Goal: Task Accomplishment & Management: Manage account settings

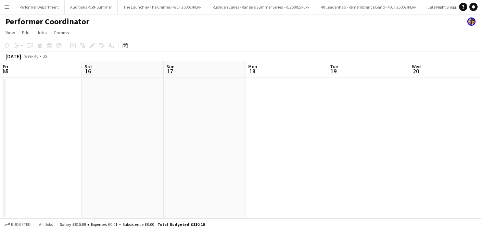
scroll to position [0, 138]
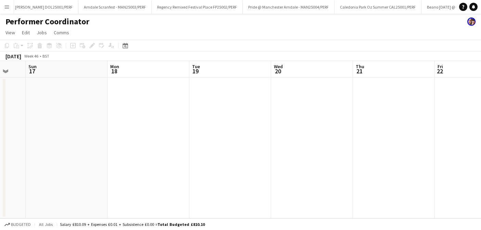
click at [9, 7] on app-icon "Menu" at bounding box center [6, 6] width 5 height 5
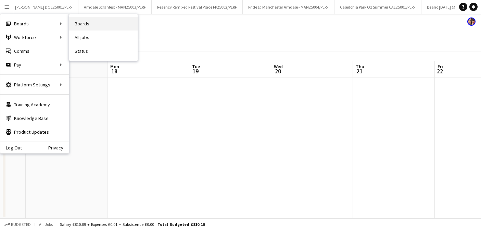
click at [107, 25] on link "Boards" at bounding box center [103, 24] width 69 height 14
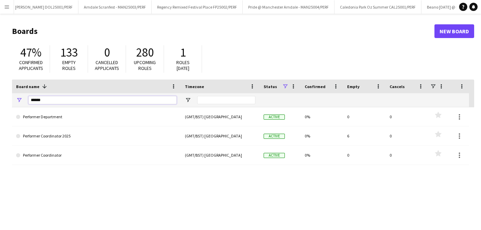
drag, startPoint x: 62, startPoint y: 97, endPoint x: 19, endPoint y: 94, distance: 43.3
click at [19, 94] on div "******" at bounding box center [96, 100] width 169 height 14
drag, startPoint x: 48, startPoint y: 100, endPoint x: 20, endPoint y: 100, distance: 28.8
click at [20, 100] on div "******" at bounding box center [96, 100] width 169 height 14
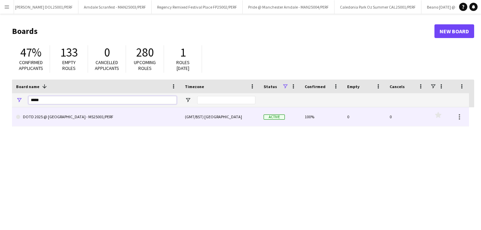
type input "*****"
click at [56, 119] on link "DOTD 2025 @ [GEOGRAPHIC_DATA] - MS25001/PERF" at bounding box center [96, 116] width 161 height 19
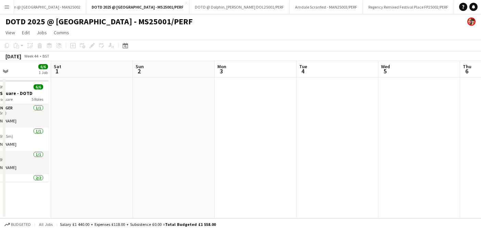
scroll to position [0, 182]
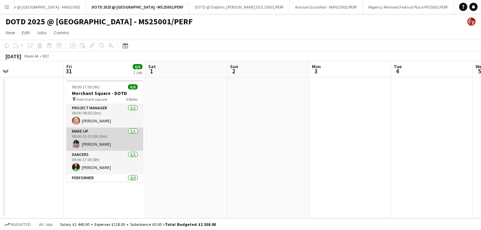
click at [104, 144] on app-card-role "Make-up [DATE] 08:00-13:15 (5h15m) [PERSON_NAME]" at bounding box center [104, 138] width 77 height 23
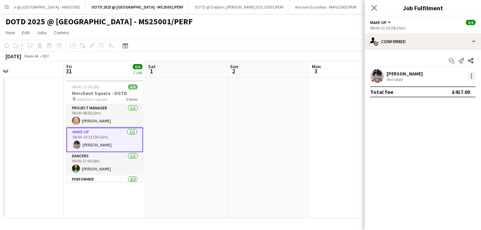
click at [471, 76] on div at bounding box center [472, 76] width 8 height 8
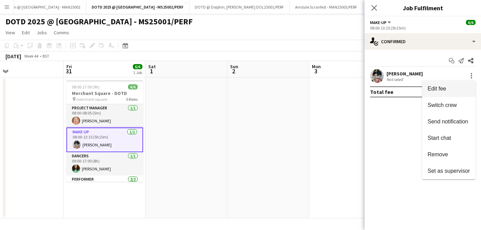
click at [436, 89] on span "Edit fee" at bounding box center [437, 89] width 19 height 6
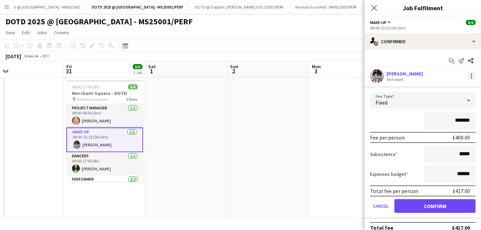
click at [474, 73] on div at bounding box center [472, 76] width 8 height 8
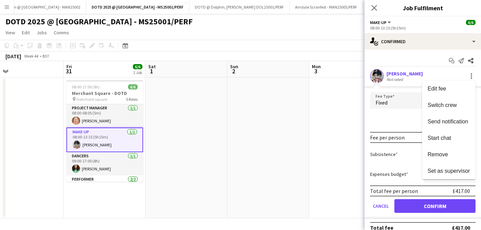
click at [473, 75] on div at bounding box center [240, 115] width 481 height 230
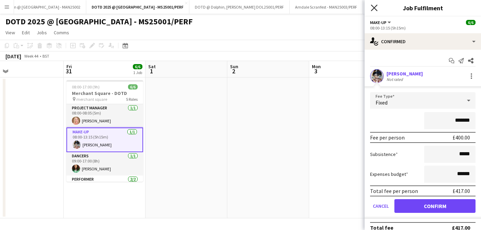
click at [377, 9] on icon "Close pop-in" at bounding box center [374, 7] width 7 height 7
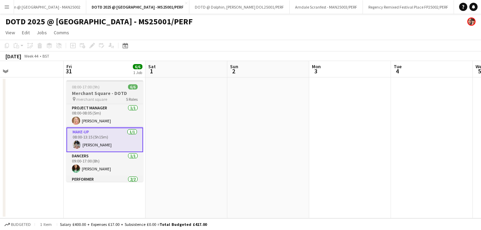
click at [91, 93] on h3 "Merchant Square - DOTD" at bounding box center [104, 93] width 77 height 6
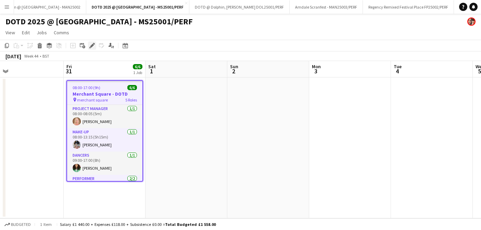
click at [93, 45] on icon at bounding box center [92, 46] width 4 height 4
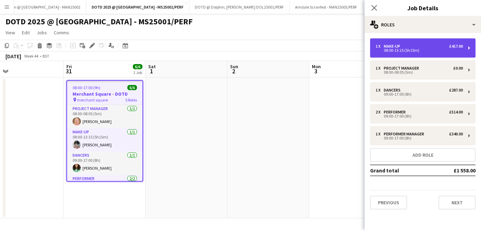
click at [398, 50] on div "08:00-13:15 (5h15m)" at bounding box center [419, 50] width 87 height 3
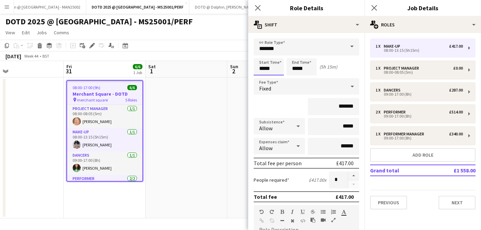
click at [273, 69] on input "*****" at bounding box center [269, 66] width 30 height 17
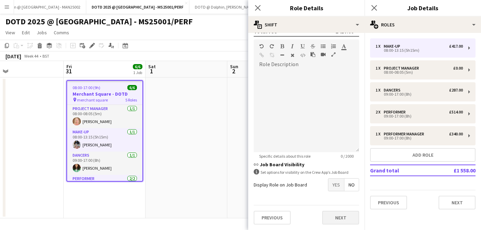
type input "*****"
click at [345, 218] on button "Next" at bounding box center [340, 218] width 37 height 14
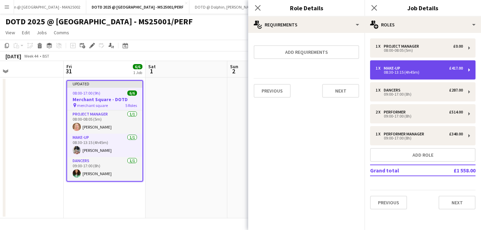
click at [415, 75] on div "1 x Make-up £417.00 08:30-13:15 (4h45m)" at bounding box center [423, 69] width 106 height 19
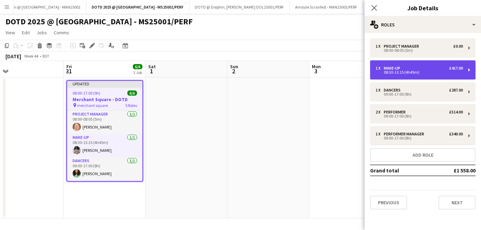
click at [388, 71] on div "08:30-13:15 (4h45m)" at bounding box center [419, 72] width 87 height 3
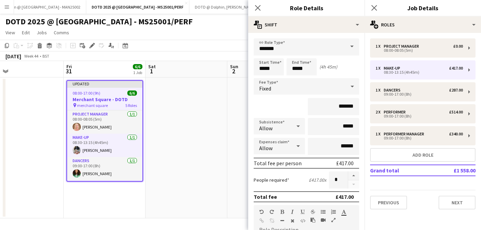
click at [340, 84] on div "Fixed" at bounding box center [300, 86] width 92 height 16
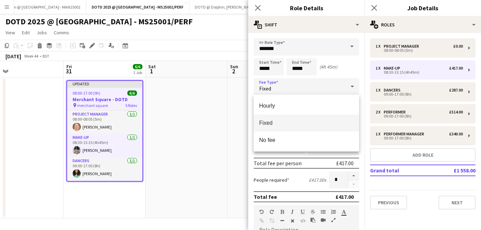
click at [340, 84] on div at bounding box center [240, 115] width 481 height 230
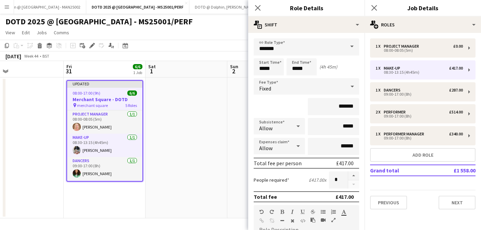
click at [233, 108] on app-date-cell at bounding box center [269, 147] width 82 height 141
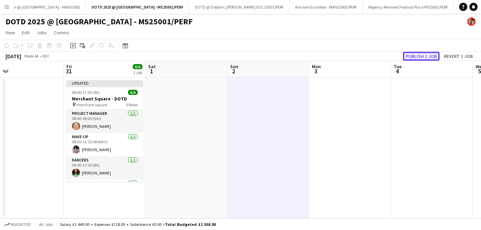
click at [416, 56] on button "Publish 1 job" at bounding box center [421, 56] width 37 height 9
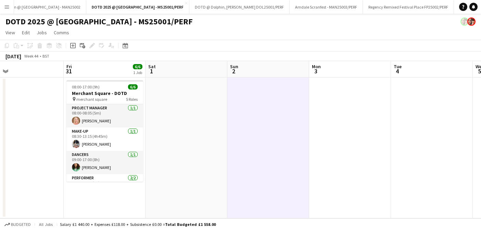
click at [8, 6] on app-icon "Menu" at bounding box center [6, 6] width 5 height 5
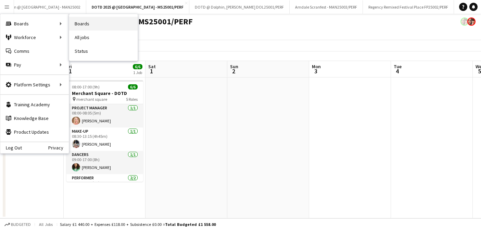
click at [85, 22] on link "Boards" at bounding box center [103, 24] width 69 height 14
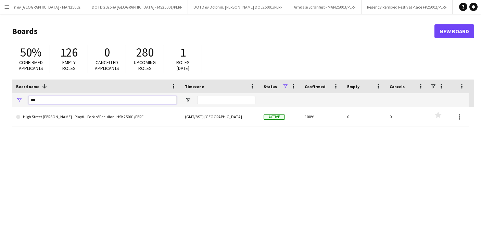
drag, startPoint x: 44, startPoint y: 101, endPoint x: -13, endPoint y: 99, distance: 57.3
click at [0, 99] on html "Menu Boards Boards Boards All jobs Status Workforce Workforce My Workforce Recr…" at bounding box center [240, 130] width 481 height 261
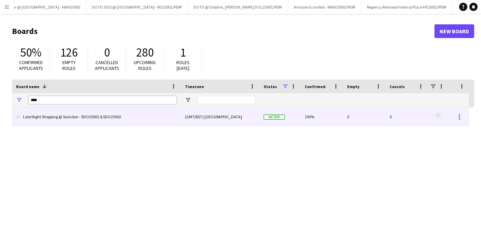
type input "****"
click at [54, 121] on link "Late Night Shopping @ Swindon - SDO25001 & SDO25002" at bounding box center [96, 116] width 161 height 19
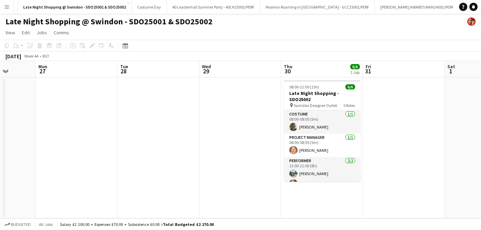
scroll to position [0, 210]
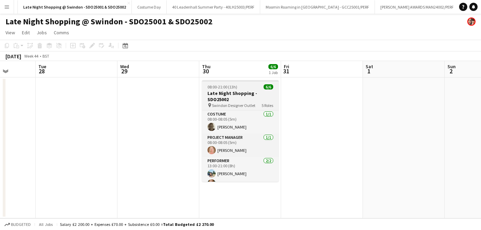
click at [238, 83] on app-job-card "08:00-21:00 (13h) 6/6 Late Night Shopping - SDO25002 pin Swindon Designer Outle…" at bounding box center [240, 130] width 77 height 101
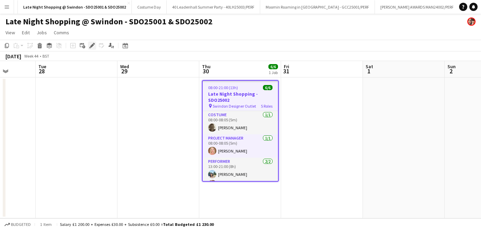
click at [89, 48] on icon "Edit" at bounding box center [91, 45] width 5 height 5
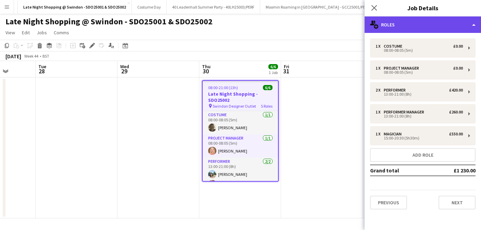
click at [427, 22] on div "multiple-users-add Roles" at bounding box center [423, 24] width 117 height 16
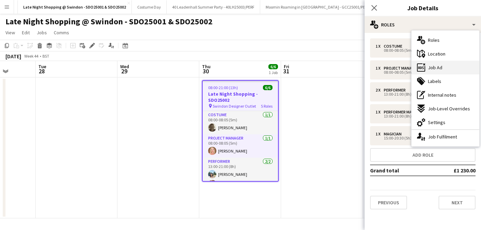
click at [433, 68] on span "Job Ad" at bounding box center [435, 67] width 14 height 6
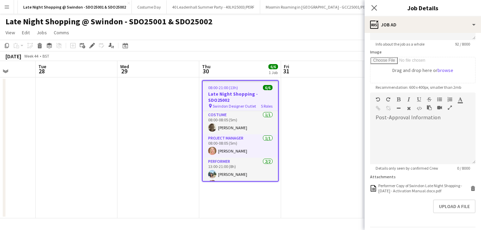
scroll to position [118, 0]
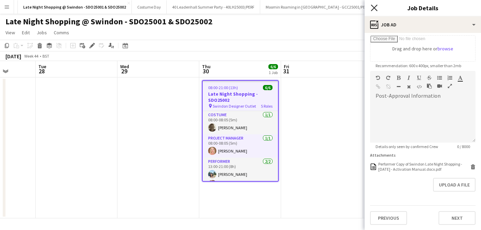
click at [373, 8] on icon "Close pop-in" at bounding box center [374, 7] width 7 height 7
